Goal: Transaction & Acquisition: Obtain resource

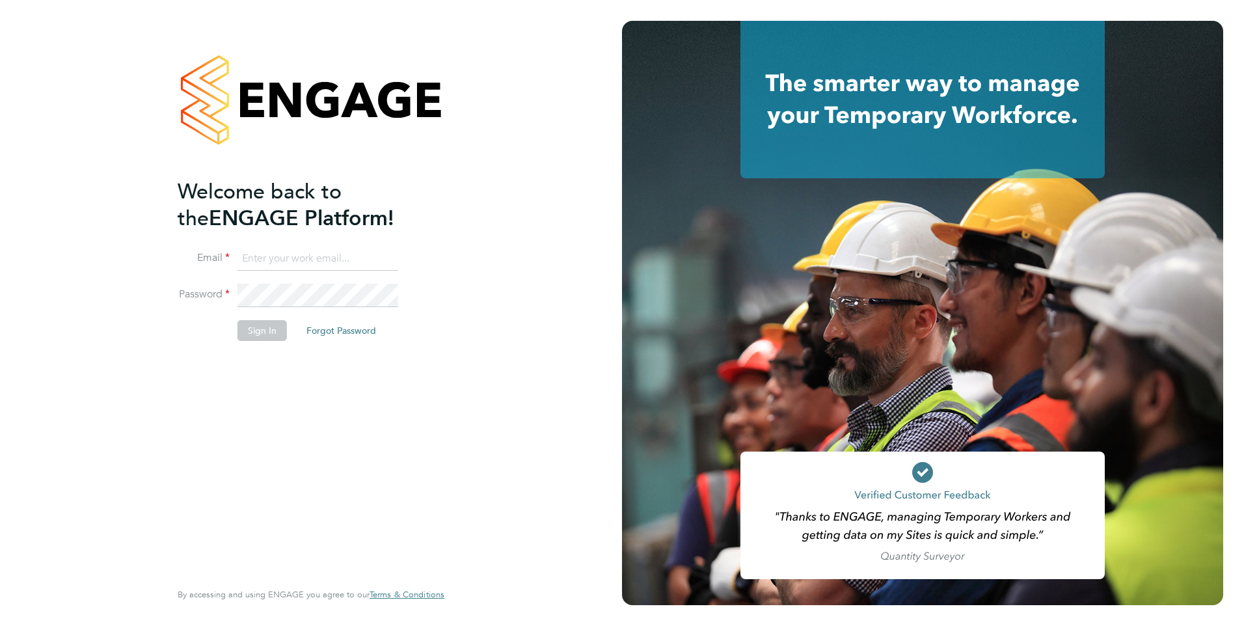
type input "nathan.morris@ncclondon.ac.uk"
click at [279, 338] on button "Sign In" at bounding box center [262, 330] width 49 height 21
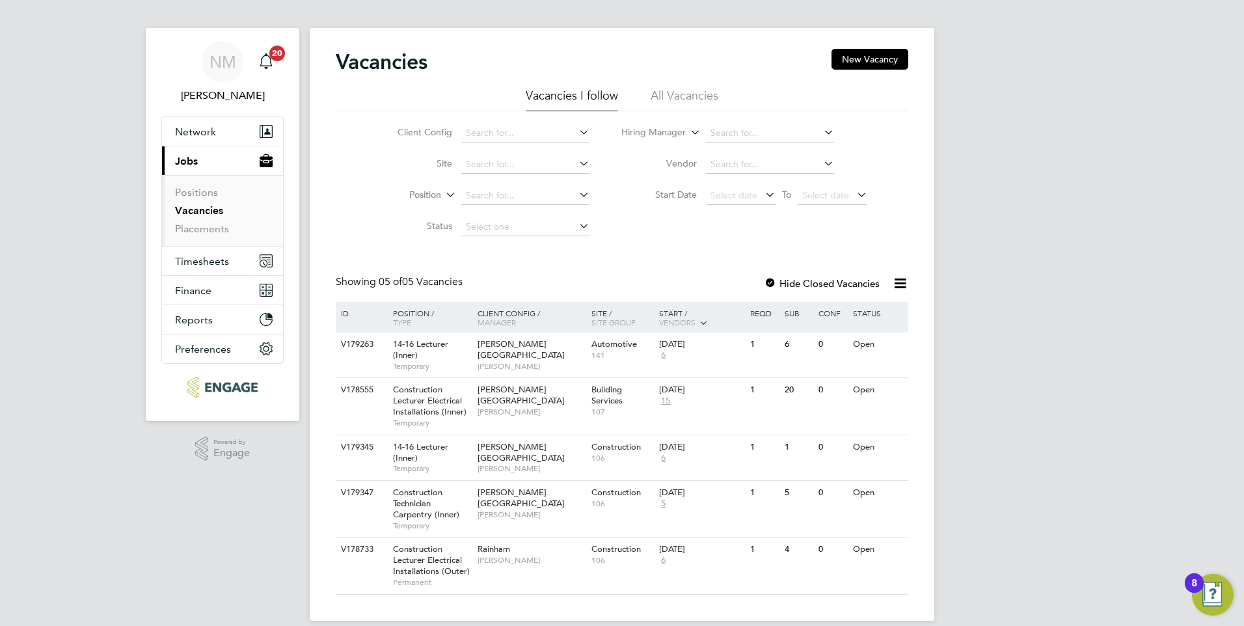
scroll to position [24, 0]
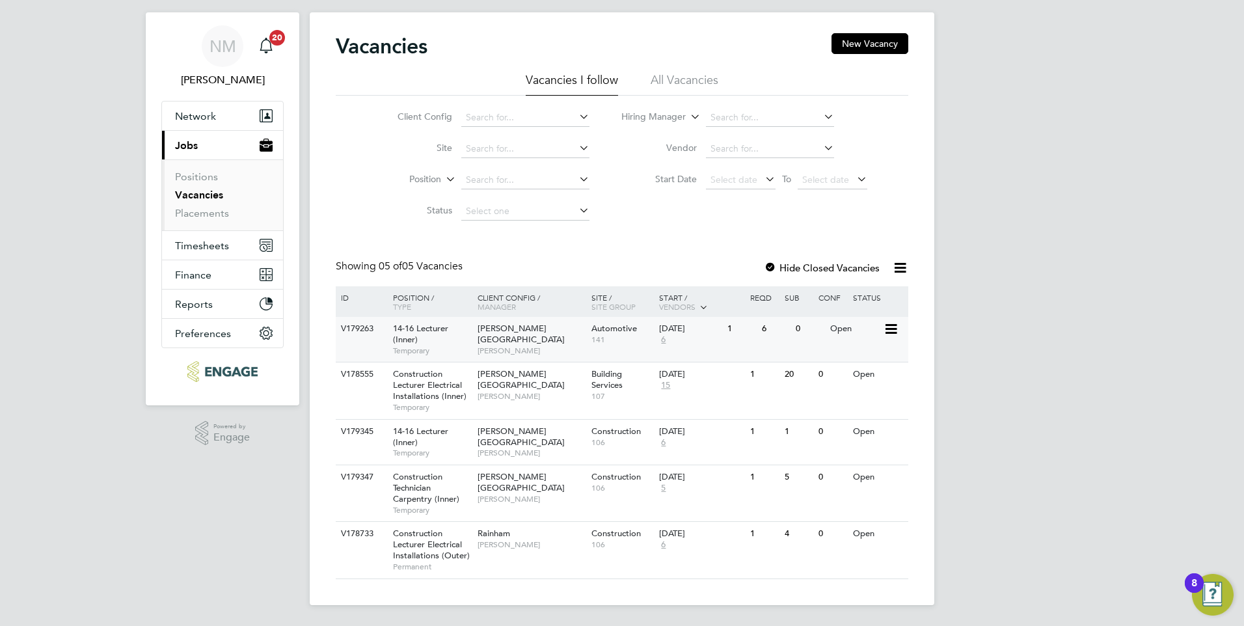
click at [503, 346] on span "[PERSON_NAME]" at bounding box center [531, 351] width 107 height 10
click at [512, 377] on span "[PERSON_NAME][GEOGRAPHIC_DATA]" at bounding box center [521, 379] width 87 height 22
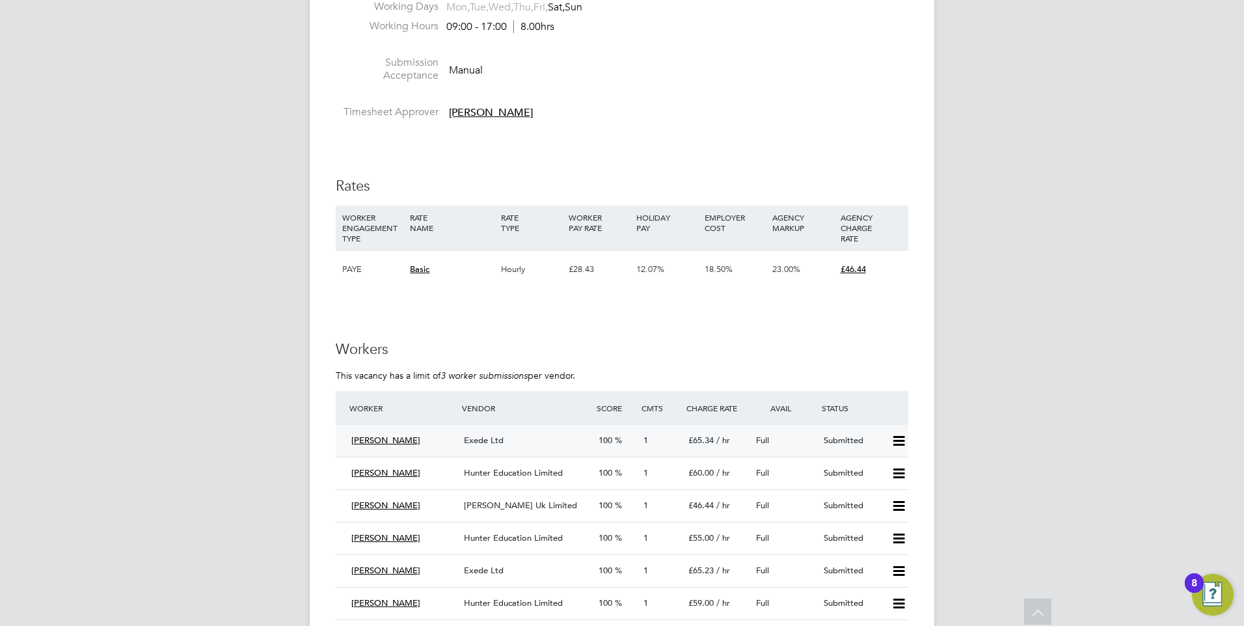
click at [398, 441] on span "Clinton Poley" at bounding box center [385, 440] width 69 height 11
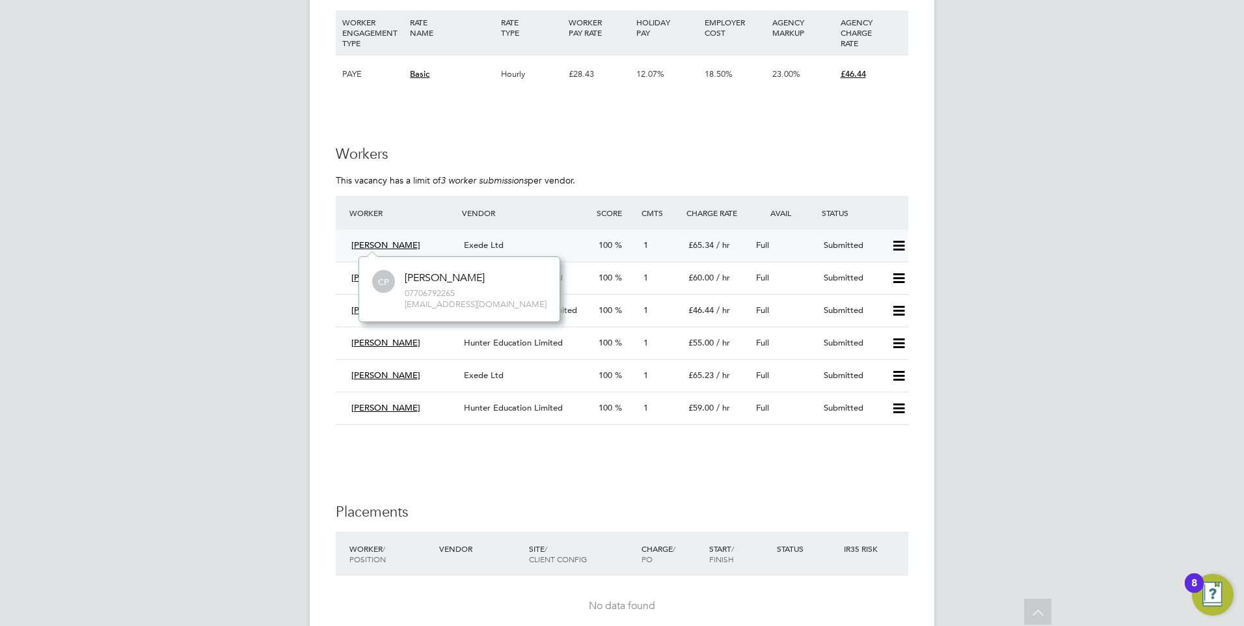
click at [498, 243] on span "Exede Ltd" at bounding box center [484, 244] width 40 height 11
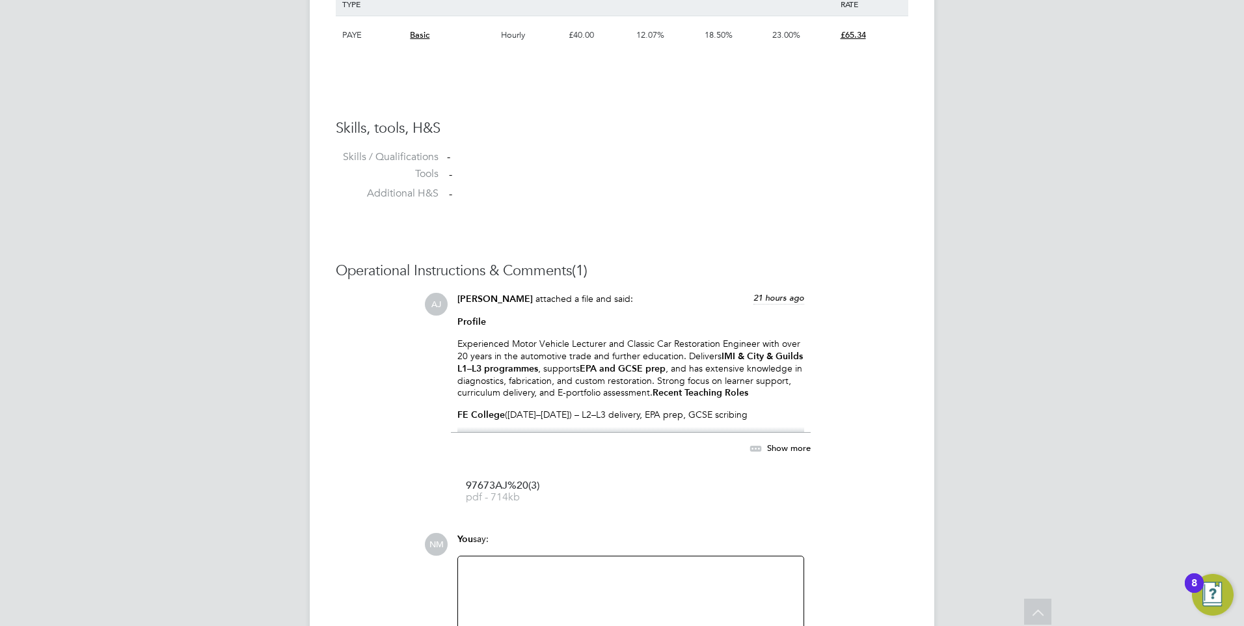
click at [702, 411] on p "FE College (Feb–June 2025) – L2–L3 delivery, EPA prep, GCSE scribing" at bounding box center [630, 415] width 347 height 12
click at [532, 305] on div "Adam Jorey attached a file and said: 21 hours ago" at bounding box center [630, 304] width 347 height 23
click at [534, 352] on p "Experienced Motor Vehicle Lecturer and Classic Car Restoration Engineer with ov…" at bounding box center [630, 368] width 347 height 61
click at [744, 409] on p "FE College (Feb–June 2025) – L2–L3 delivery, EPA prep, GCSE scribing" at bounding box center [630, 415] width 347 height 12
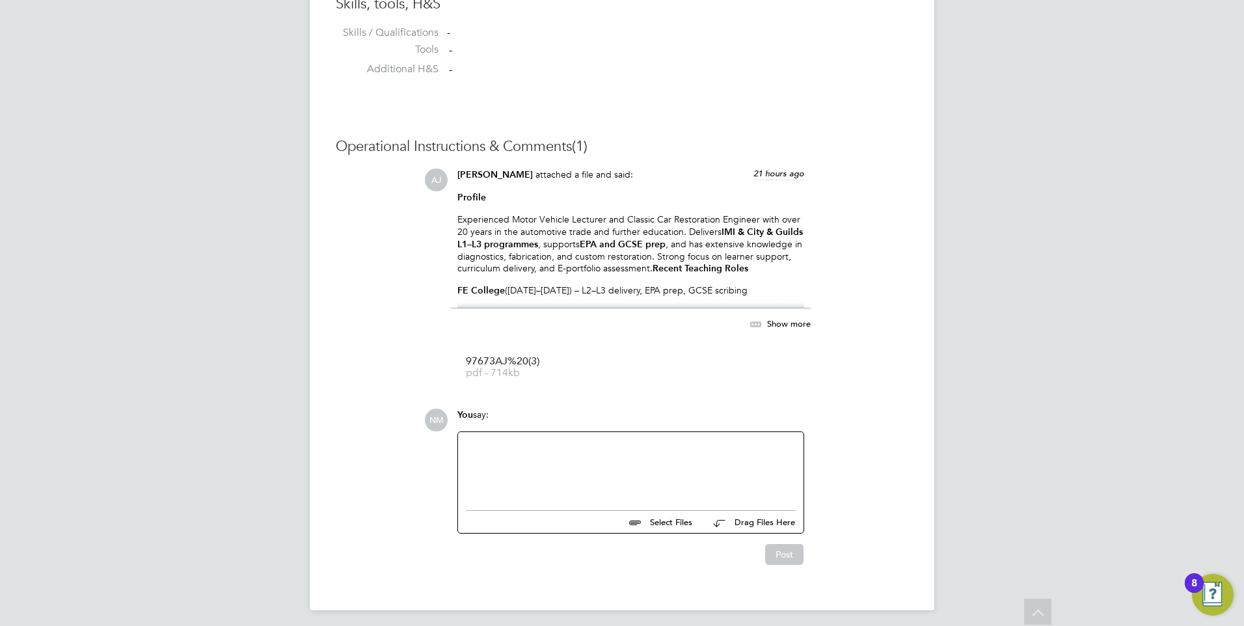
scroll to position [1096, 0]
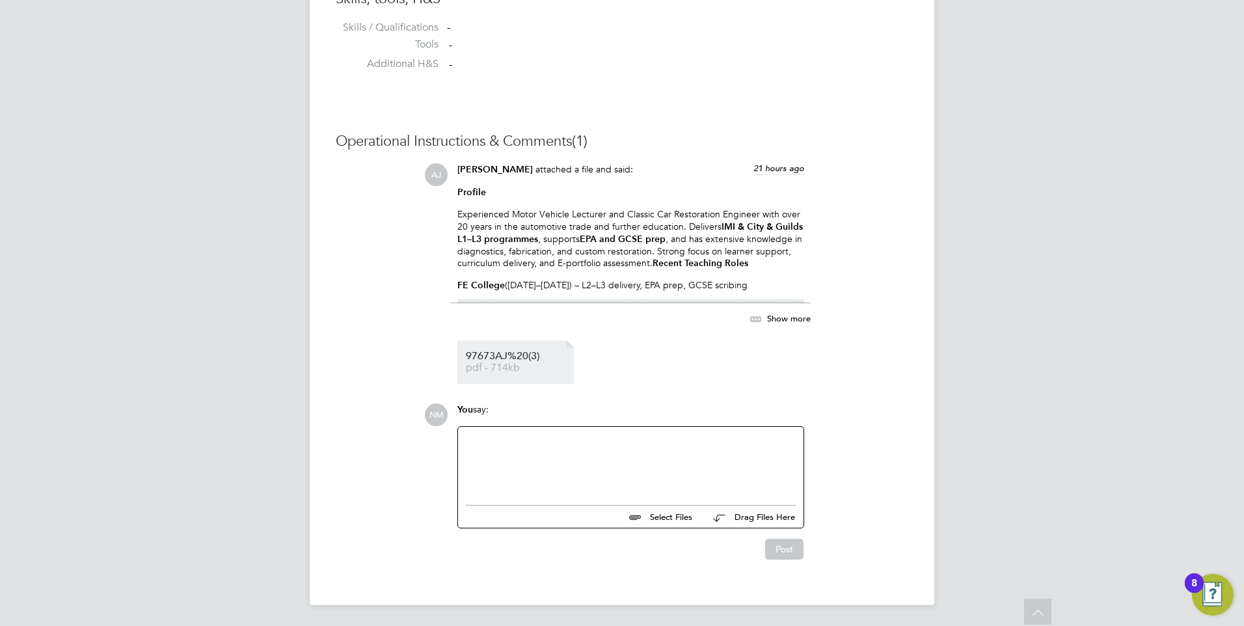
click at [533, 352] on span "97673AJ%20(3)" at bounding box center [518, 356] width 104 height 10
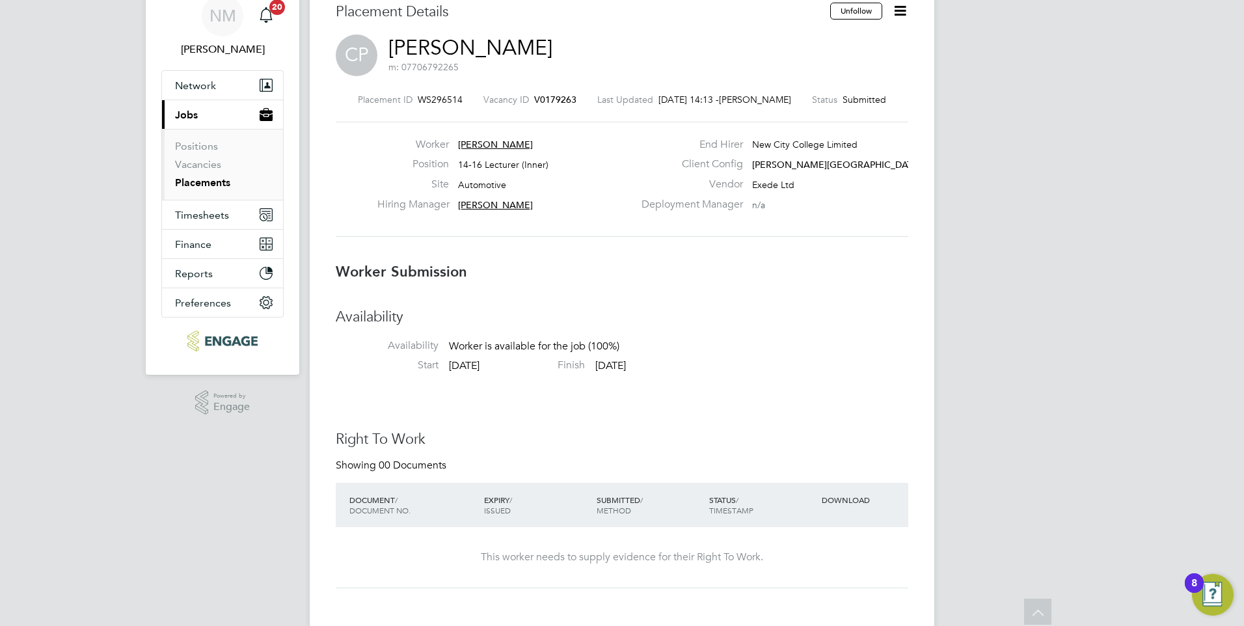
scroll to position [0, 0]
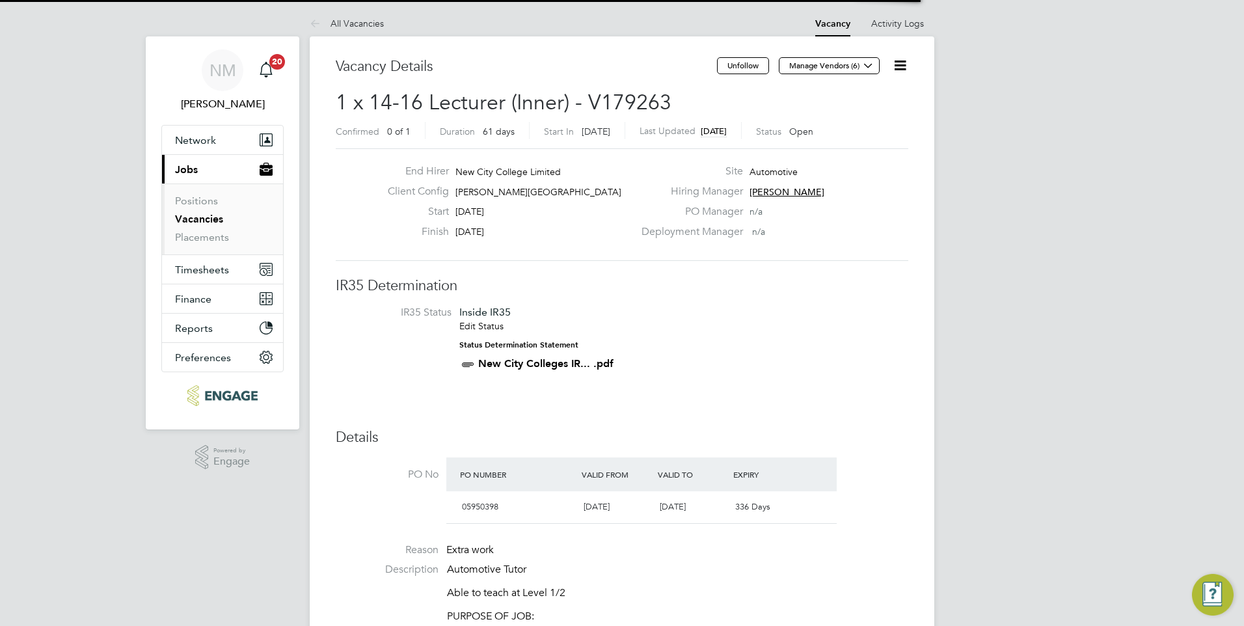
scroll to position [38, 91]
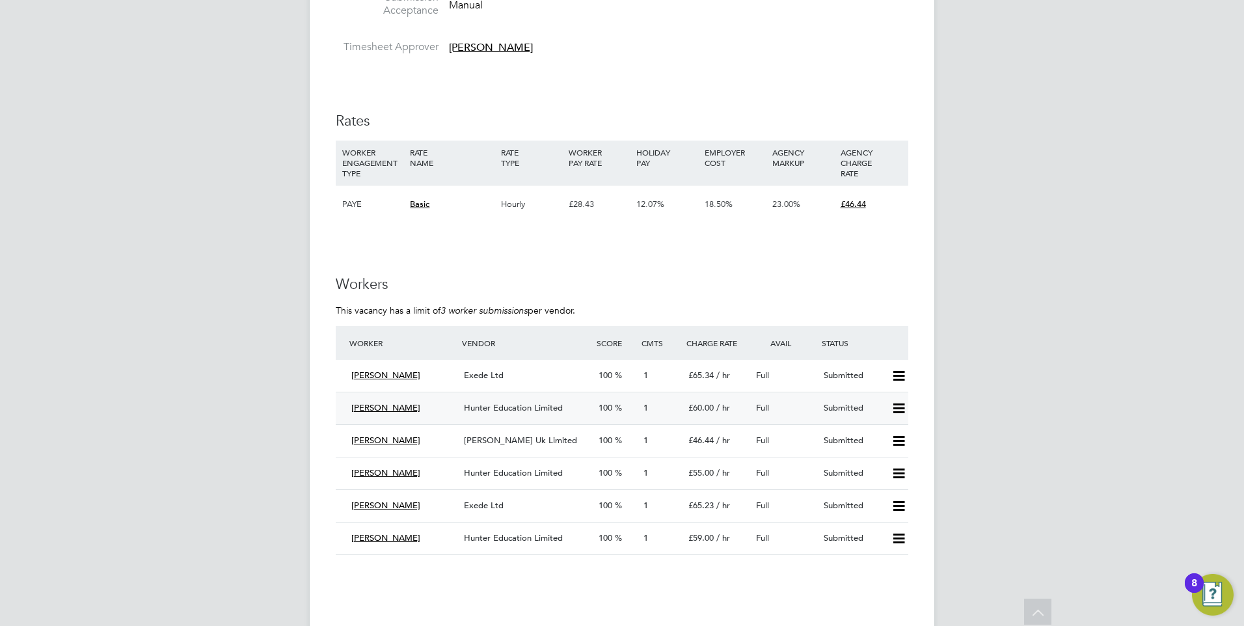
click at [402, 409] on span "Dermott Matthews" at bounding box center [385, 407] width 69 height 11
drag, startPoint x: 688, startPoint y: 341, endPoint x: 746, endPoint y: 340, distance: 57.9
click at [746, 340] on div "Charge Rate" at bounding box center [717, 342] width 68 height 23
click at [392, 437] on span "Kelvin Alderton" at bounding box center [385, 440] width 69 height 11
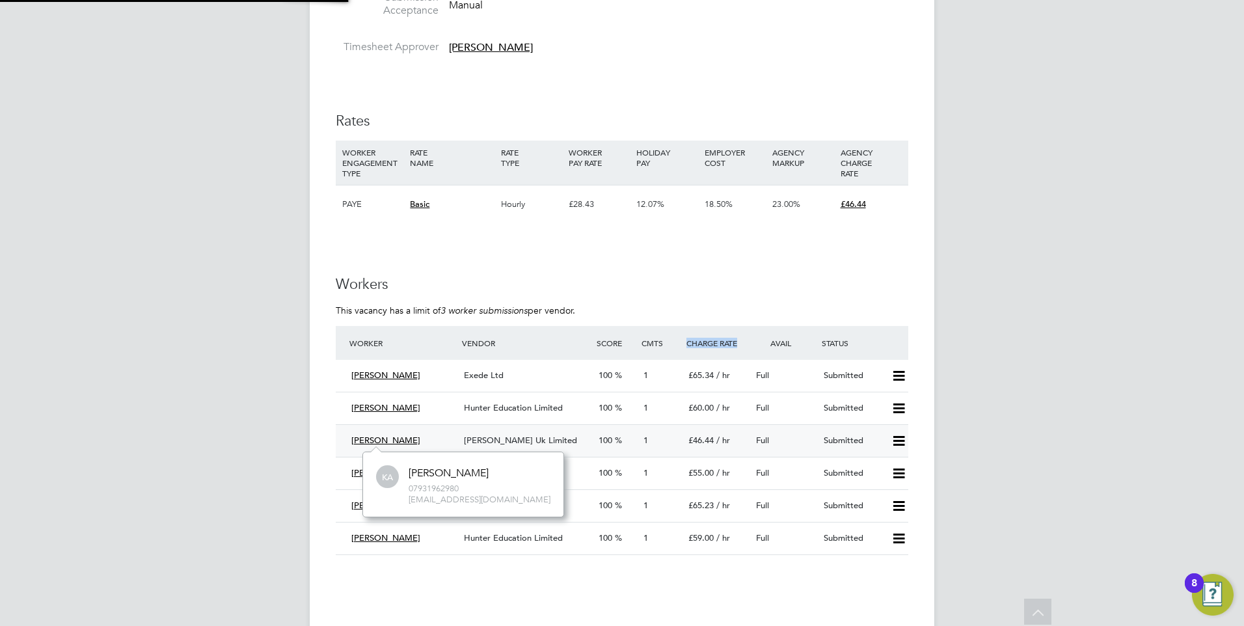
scroll to position [64, 196]
click at [500, 444] on span "[PERSON_NAME] Uk Limited" at bounding box center [520, 440] width 113 height 11
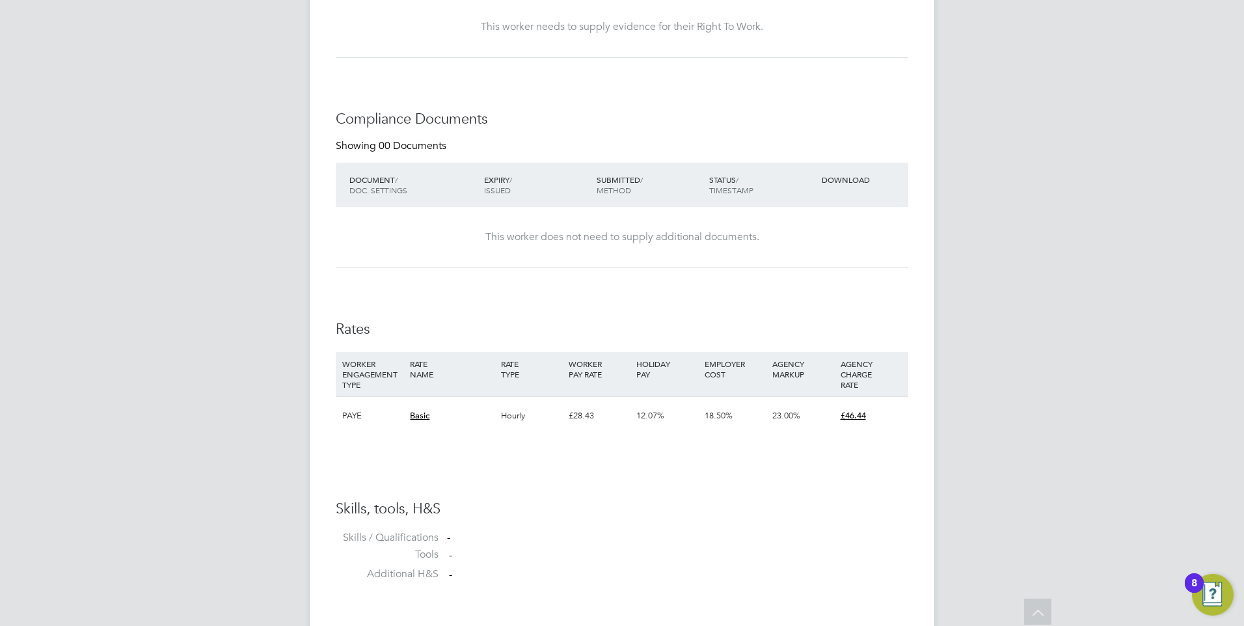
scroll to position [781, 0]
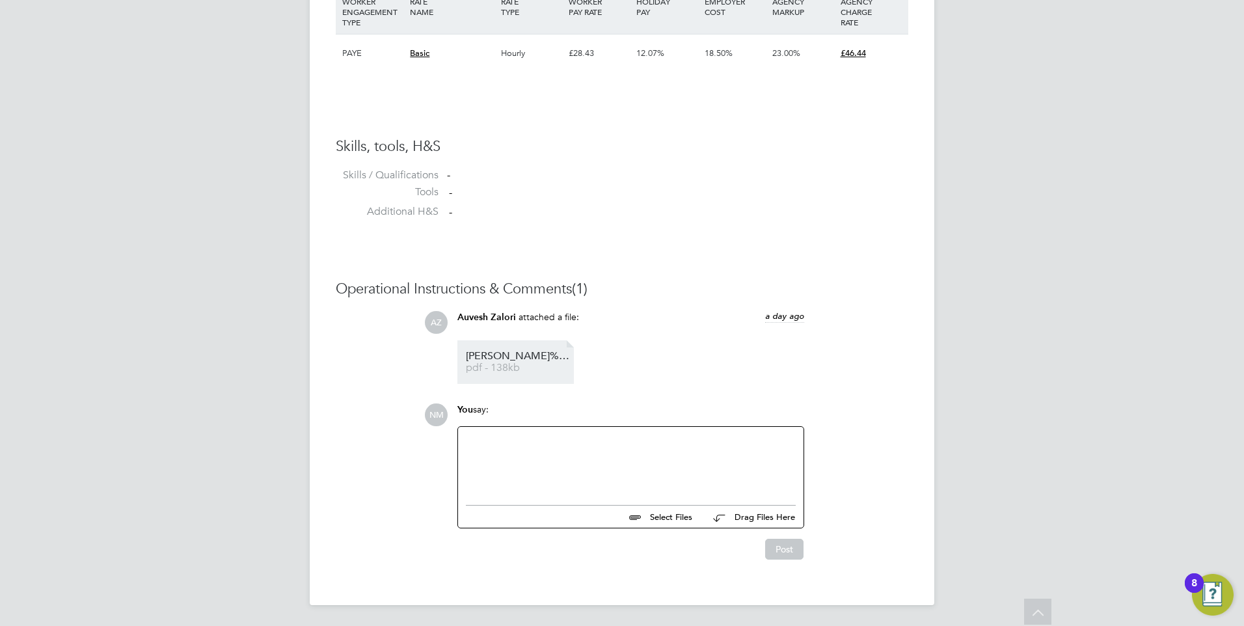
click at [491, 370] on span "pdf - 138kb" at bounding box center [518, 368] width 104 height 10
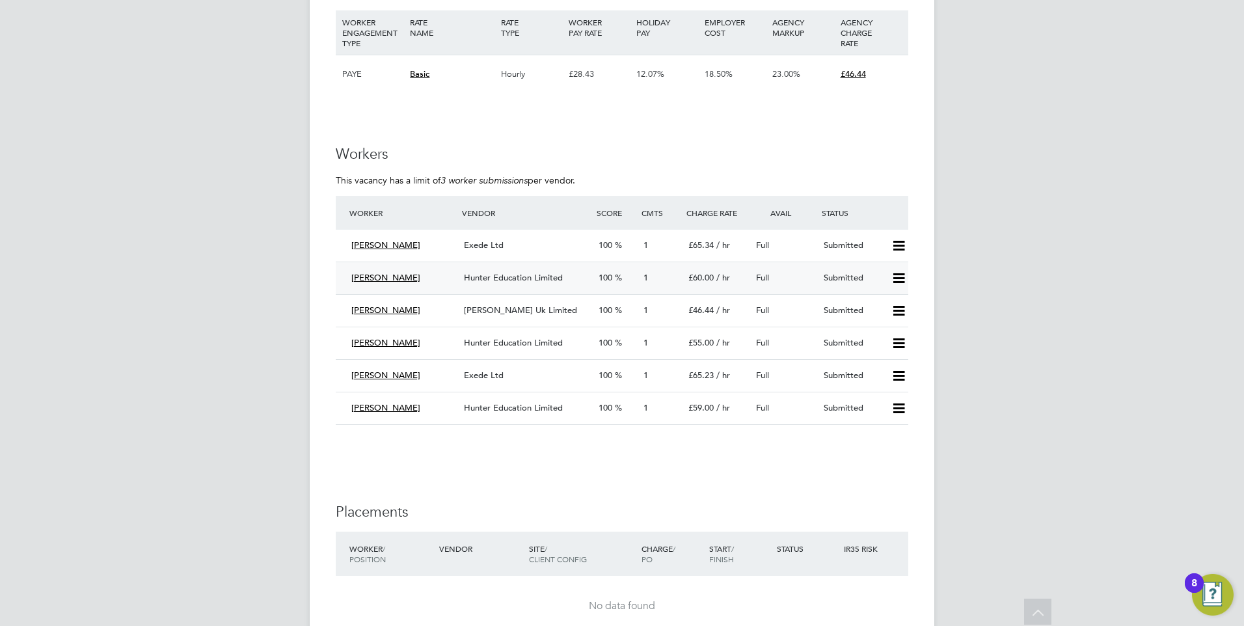
click at [405, 277] on span "Dermott Matthews" at bounding box center [385, 277] width 69 height 11
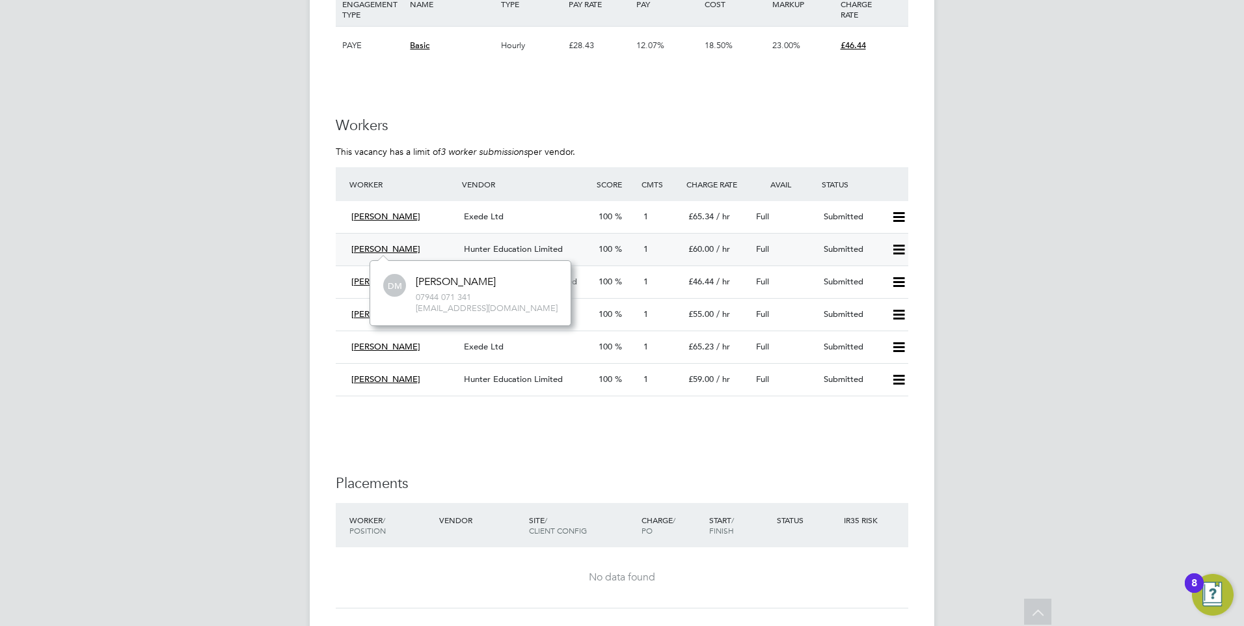
click at [513, 251] on span "Hunter Education Limited" at bounding box center [513, 248] width 99 height 11
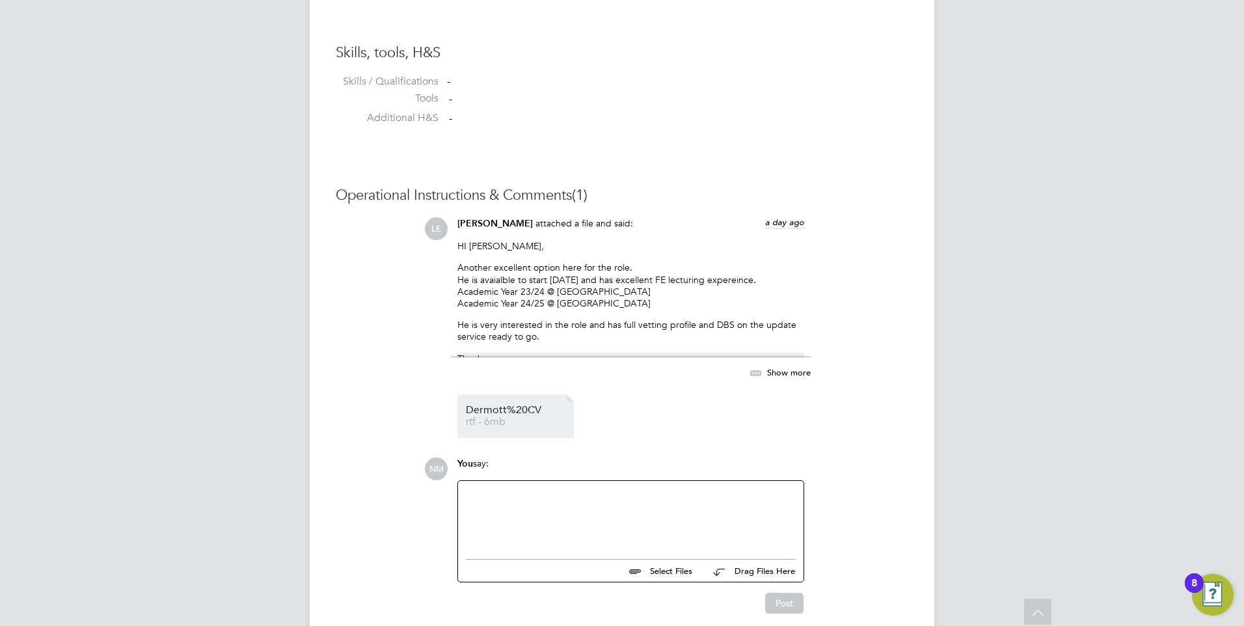
click at [501, 426] on span "rtf - 6mb" at bounding box center [518, 422] width 104 height 10
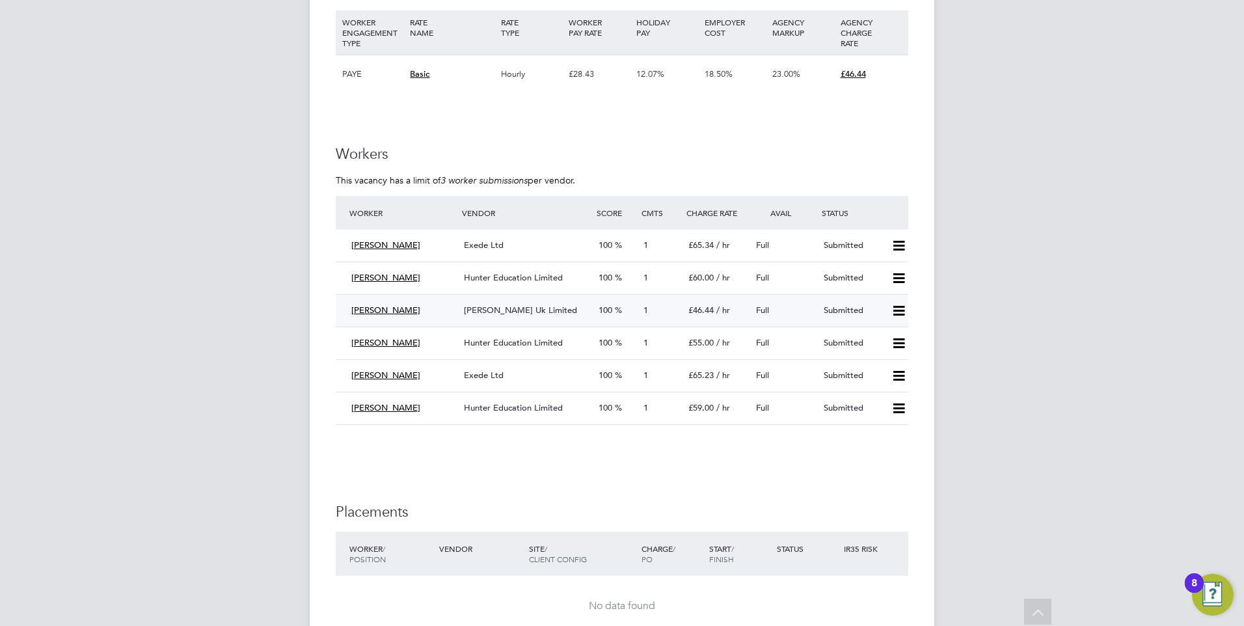
click at [401, 310] on span "Kelvin Alderton" at bounding box center [385, 310] width 69 height 11
click at [513, 312] on span "[PERSON_NAME] Uk Limited" at bounding box center [520, 310] width 113 height 11
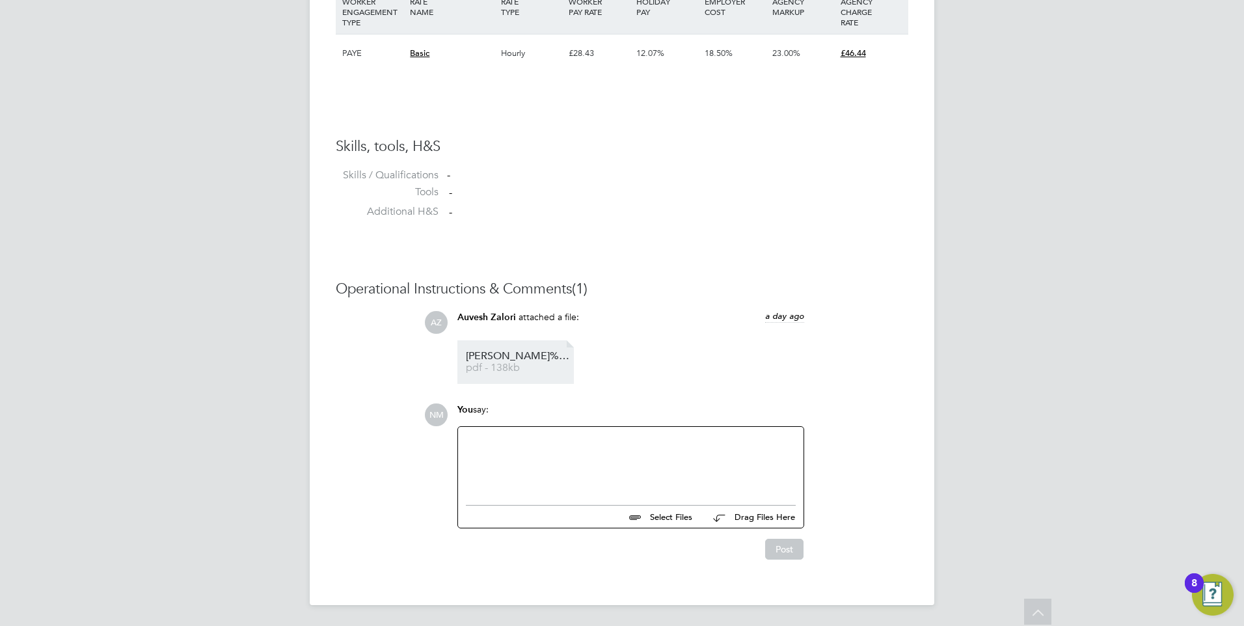
click at [508, 361] on span "Kelvin%20Alderton%20-%20MH%20CV.cleaned" at bounding box center [518, 356] width 104 height 10
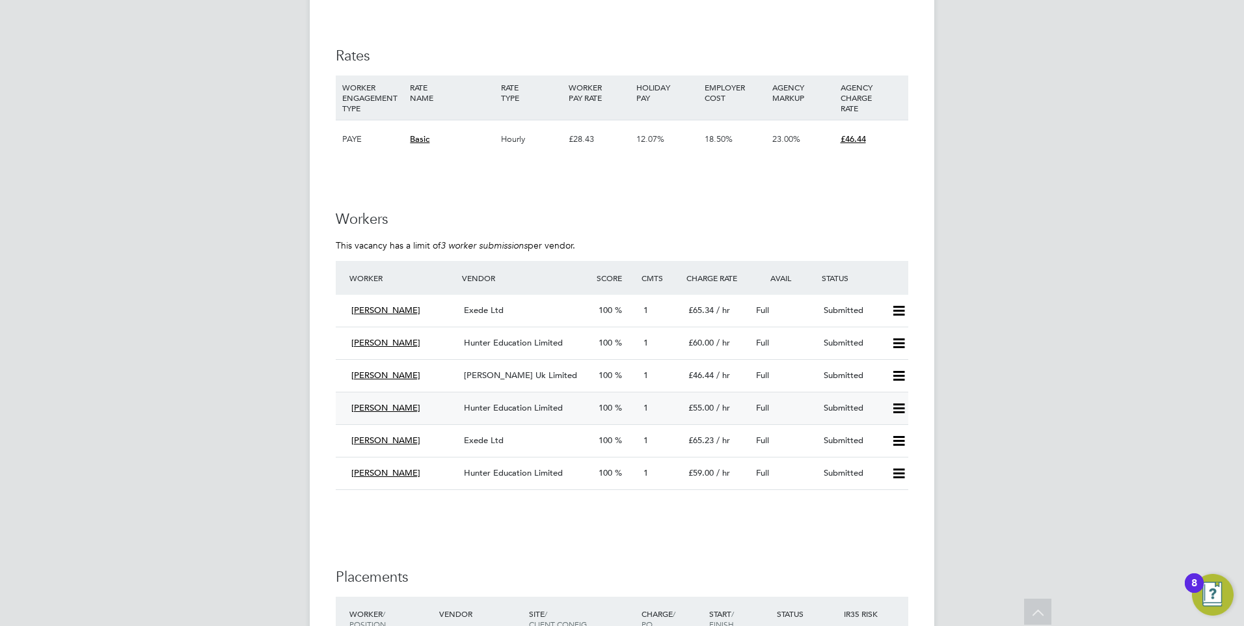
click at [401, 410] on span "Kevin Gallagher" at bounding box center [385, 407] width 69 height 11
click at [485, 405] on span "Hunter Education Limited" at bounding box center [513, 407] width 99 height 11
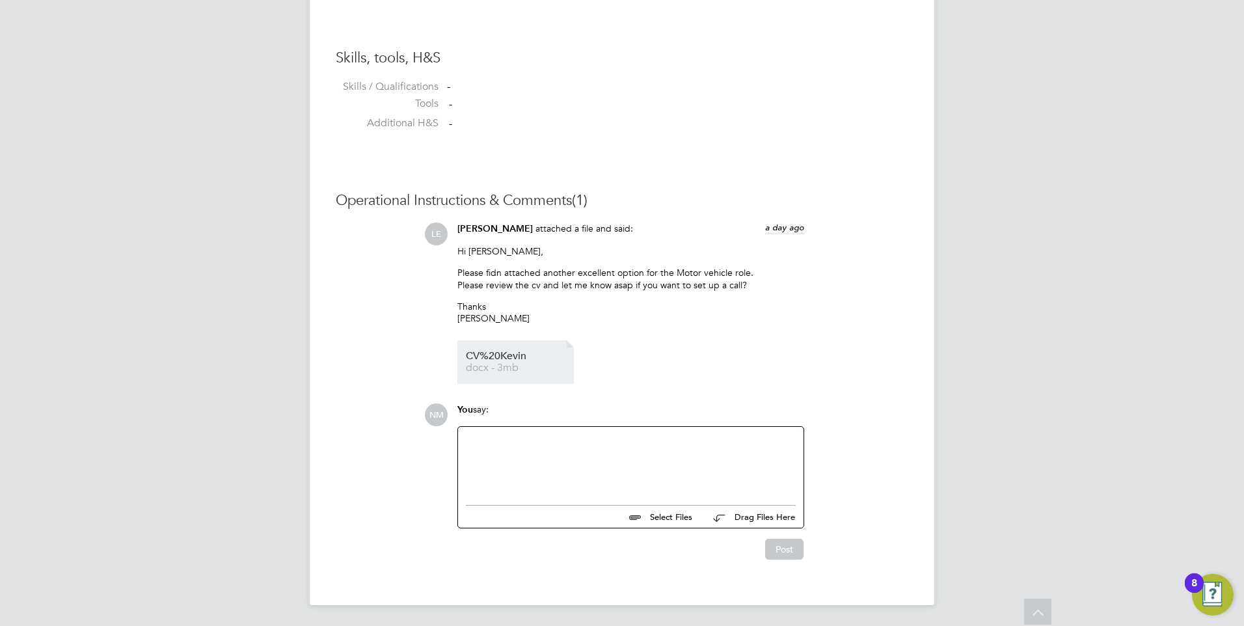
click at [497, 372] on span "docx - 3mb" at bounding box center [518, 368] width 104 height 10
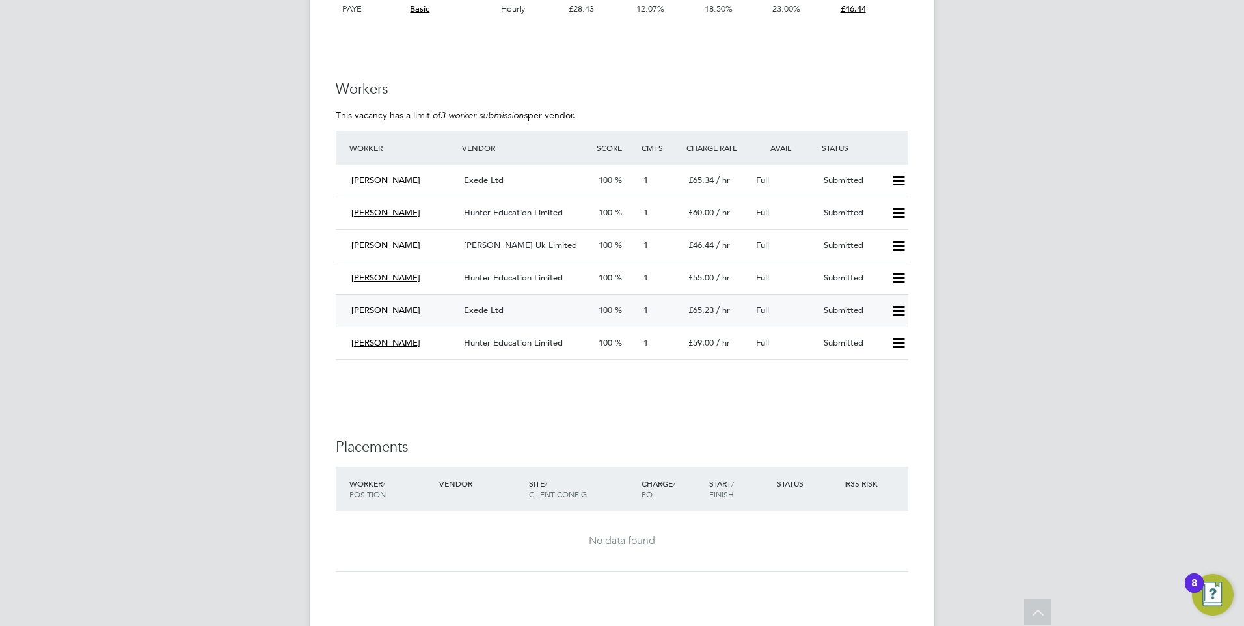
click at [478, 311] on span "Exede Ltd" at bounding box center [484, 310] width 40 height 11
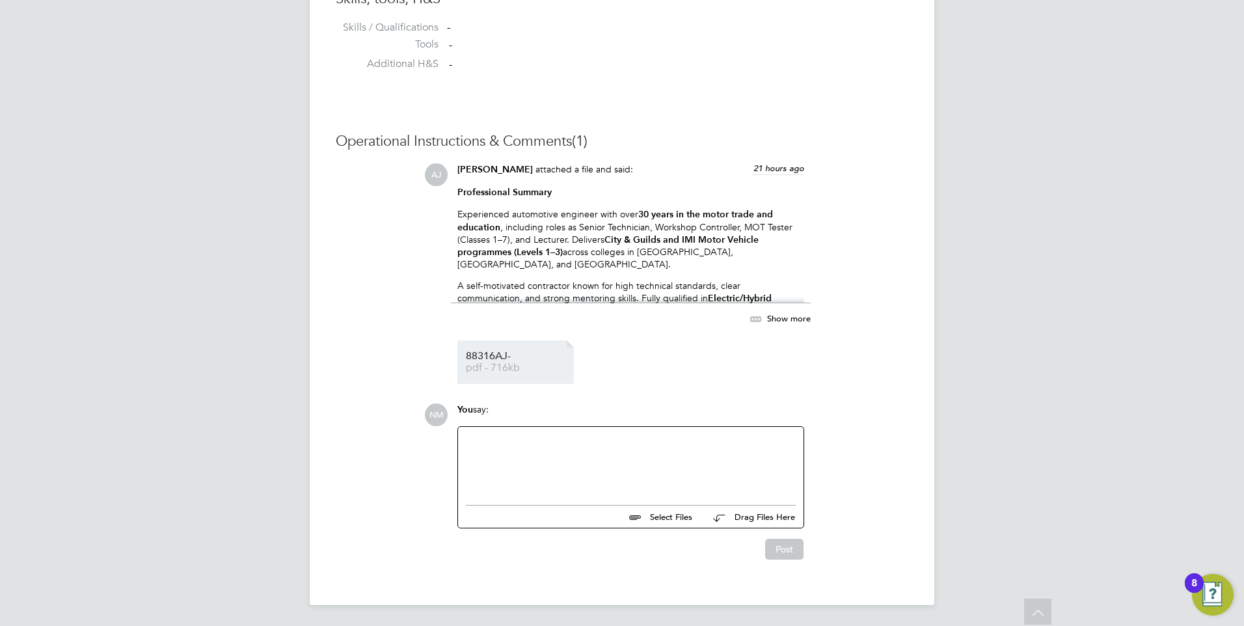
click at [495, 367] on span "pdf - 716kb" at bounding box center [518, 368] width 104 height 10
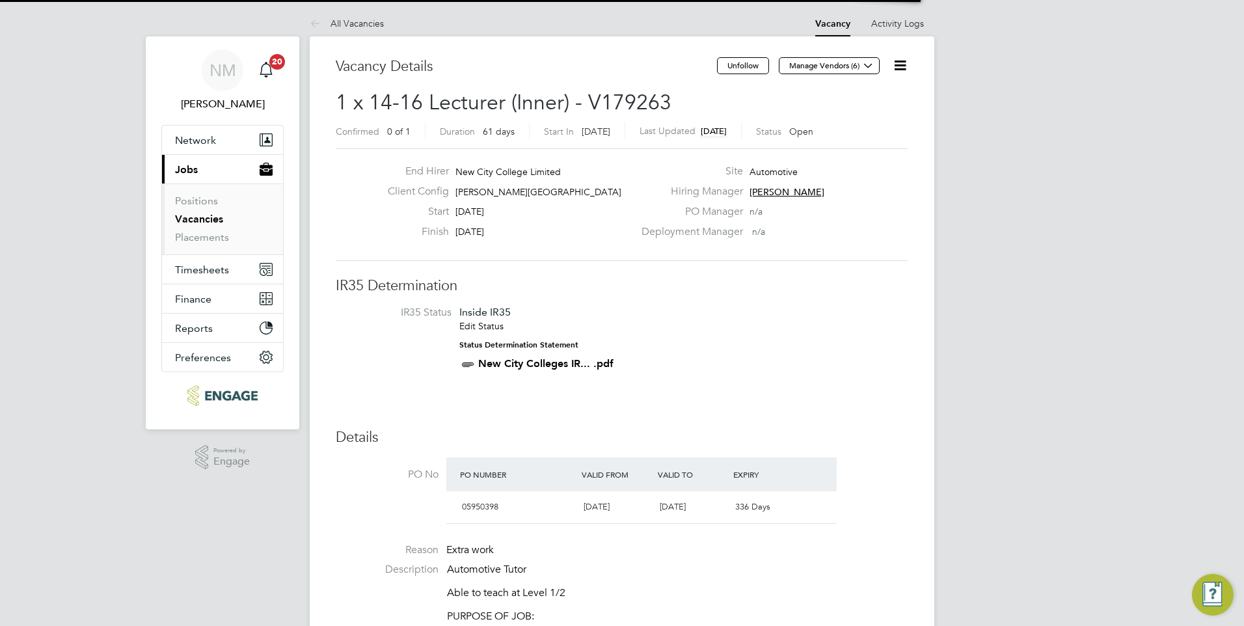
scroll to position [22, 122]
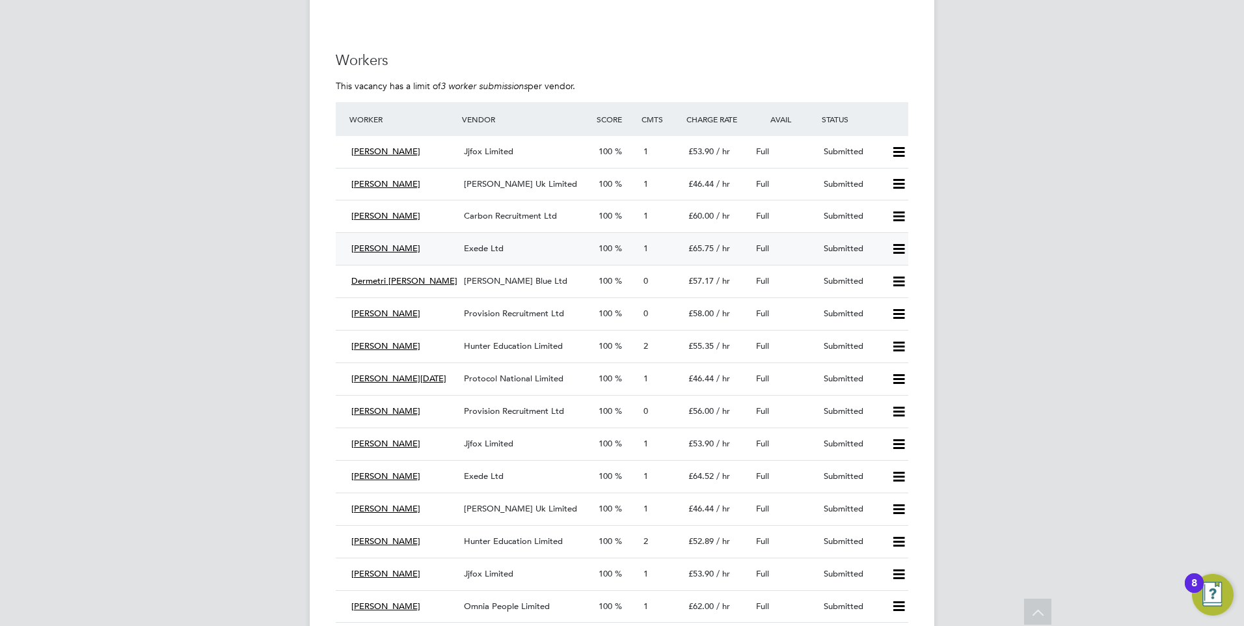
scroll to position [2408, 0]
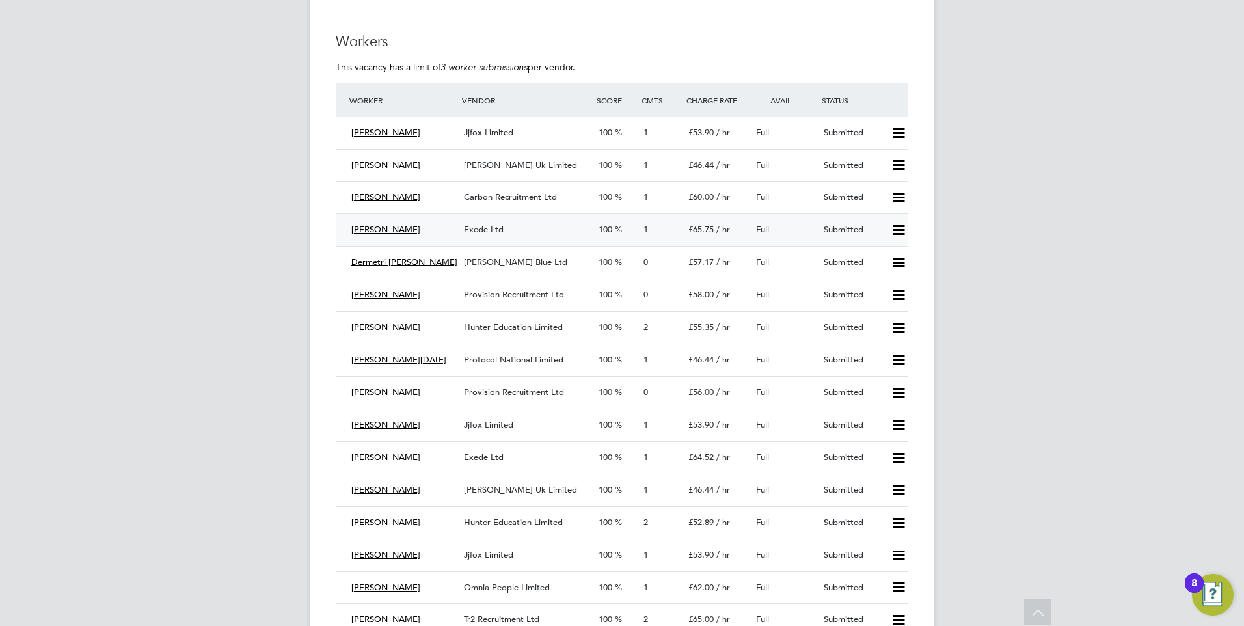
click at [489, 230] on span "Exede Ltd" at bounding box center [484, 229] width 40 height 11
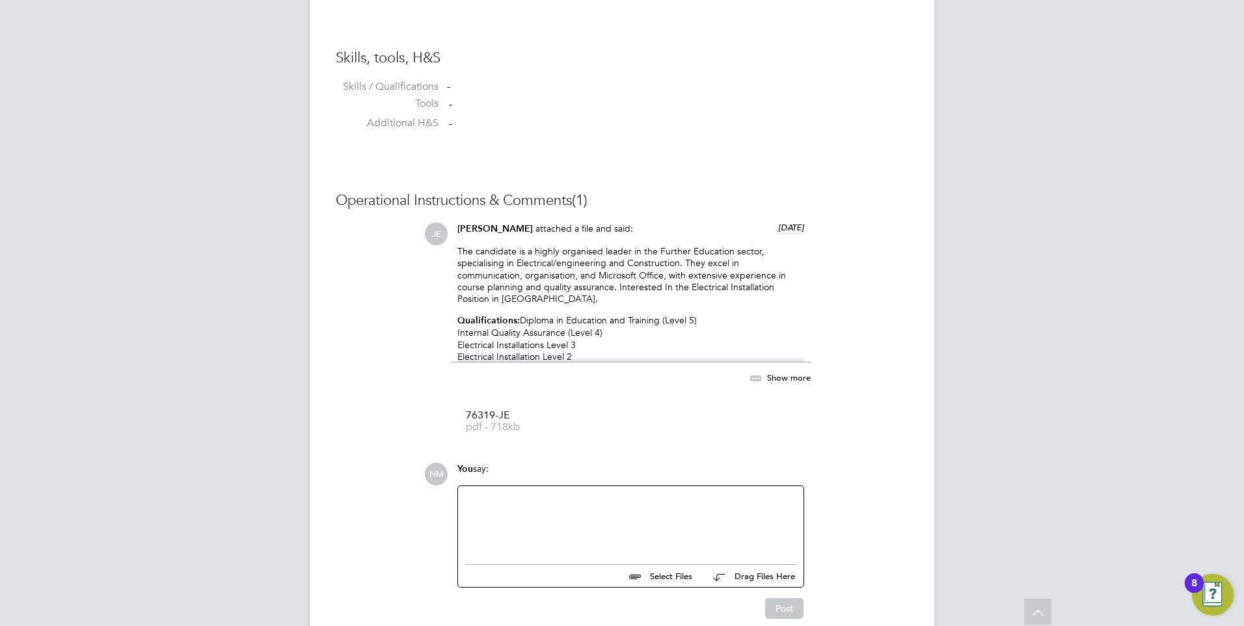
scroll to position [1096, 0]
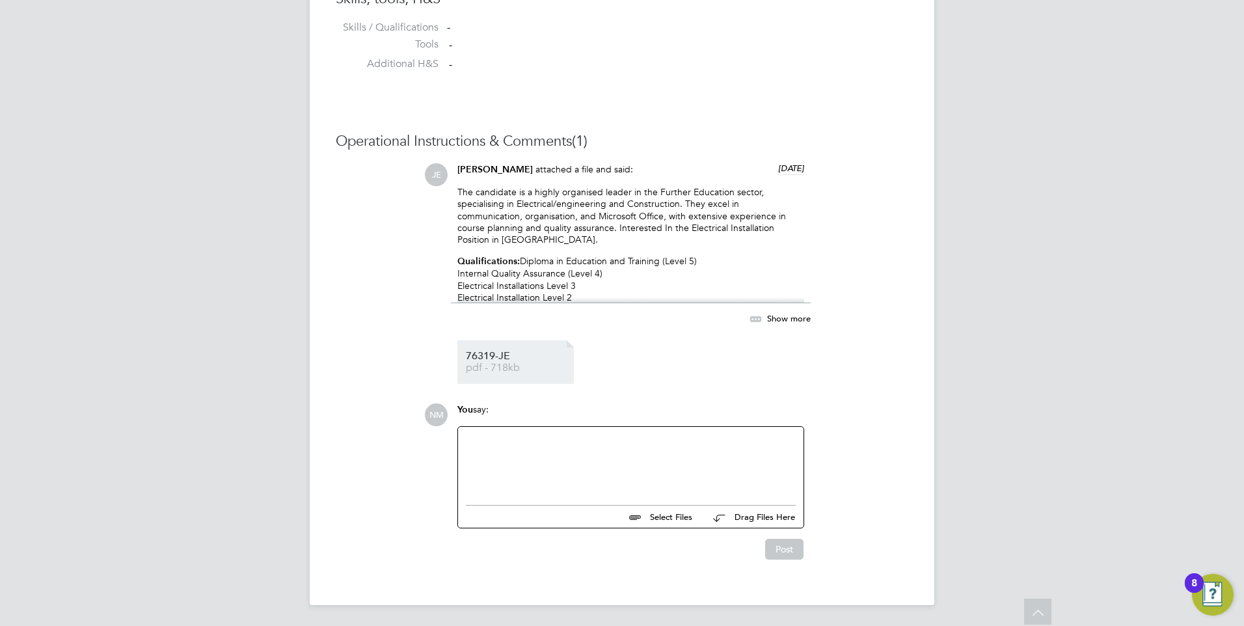
click at [504, 376] on li "76319-JE pdf - 718kb" at bounding box center [515, 362] width 116 height 44
click at [500, 357] on span "76319-JE" at bounding box center [518, 356] width 104 height 10
